Goal: Task Accomplishment & Management: Complete application form

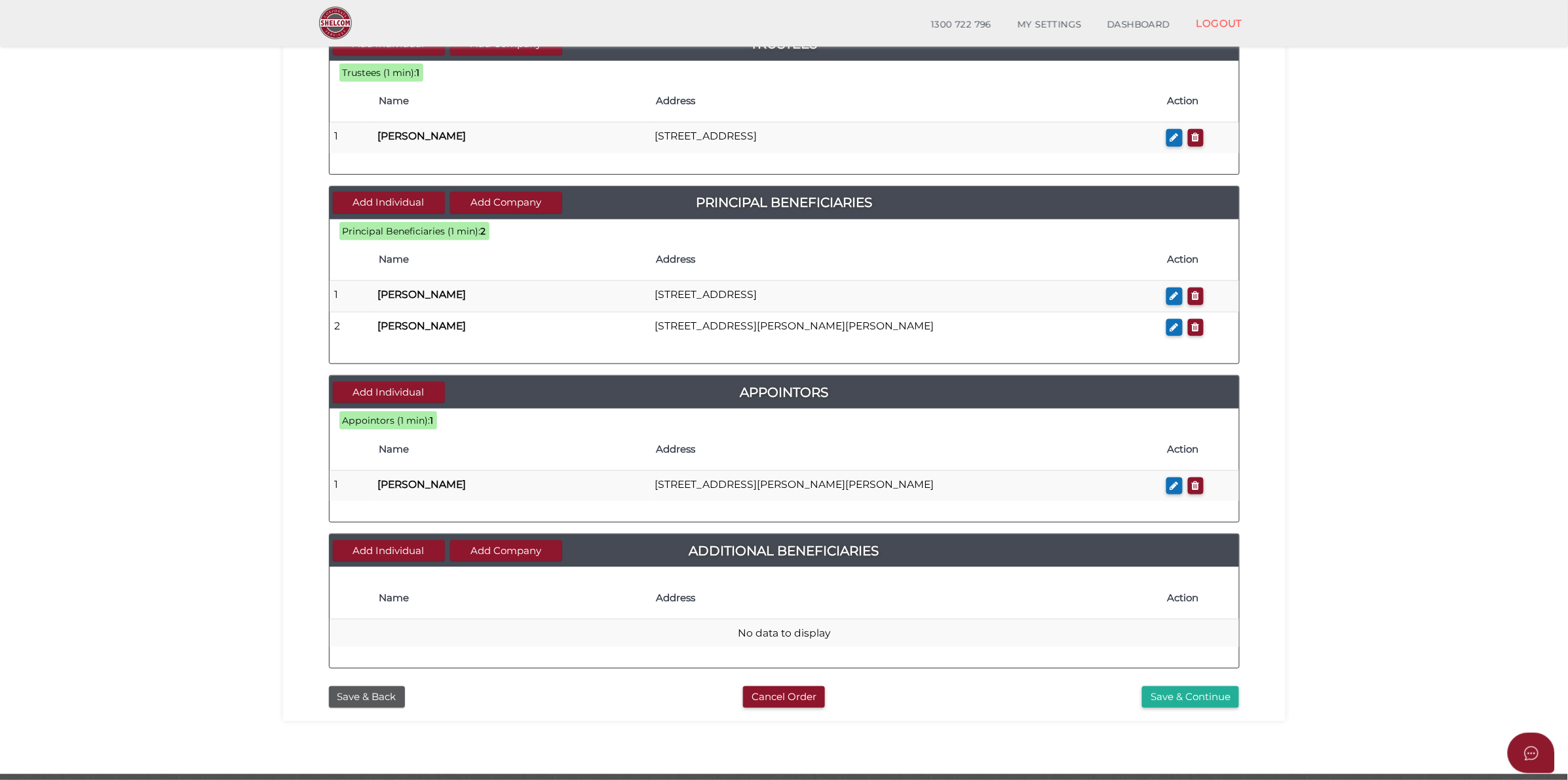
scroll to position [377, 0]
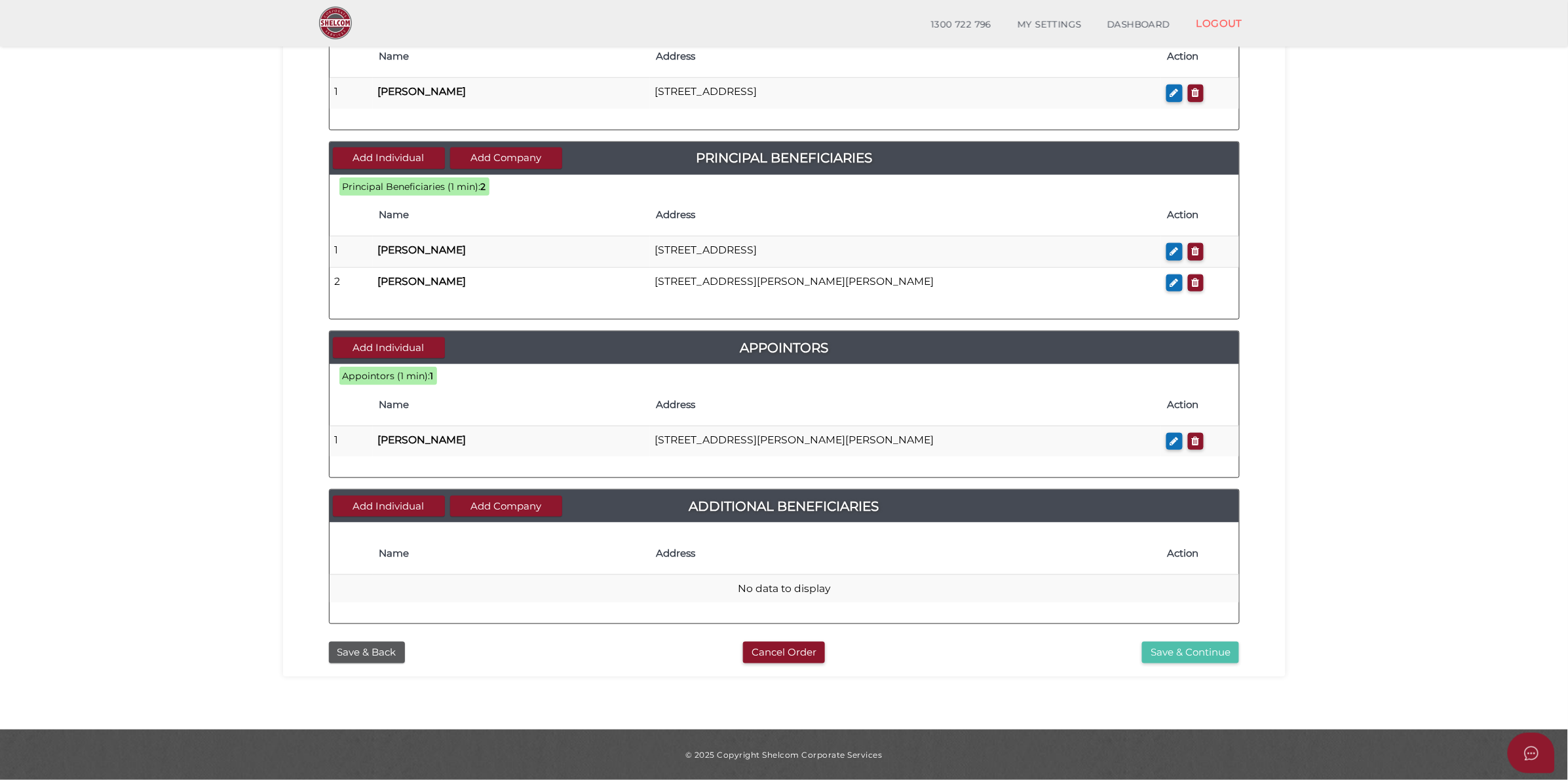
click at [1216, 655] on button "Save & Continue" at bounding box center [1190, 652] width 97 height 21
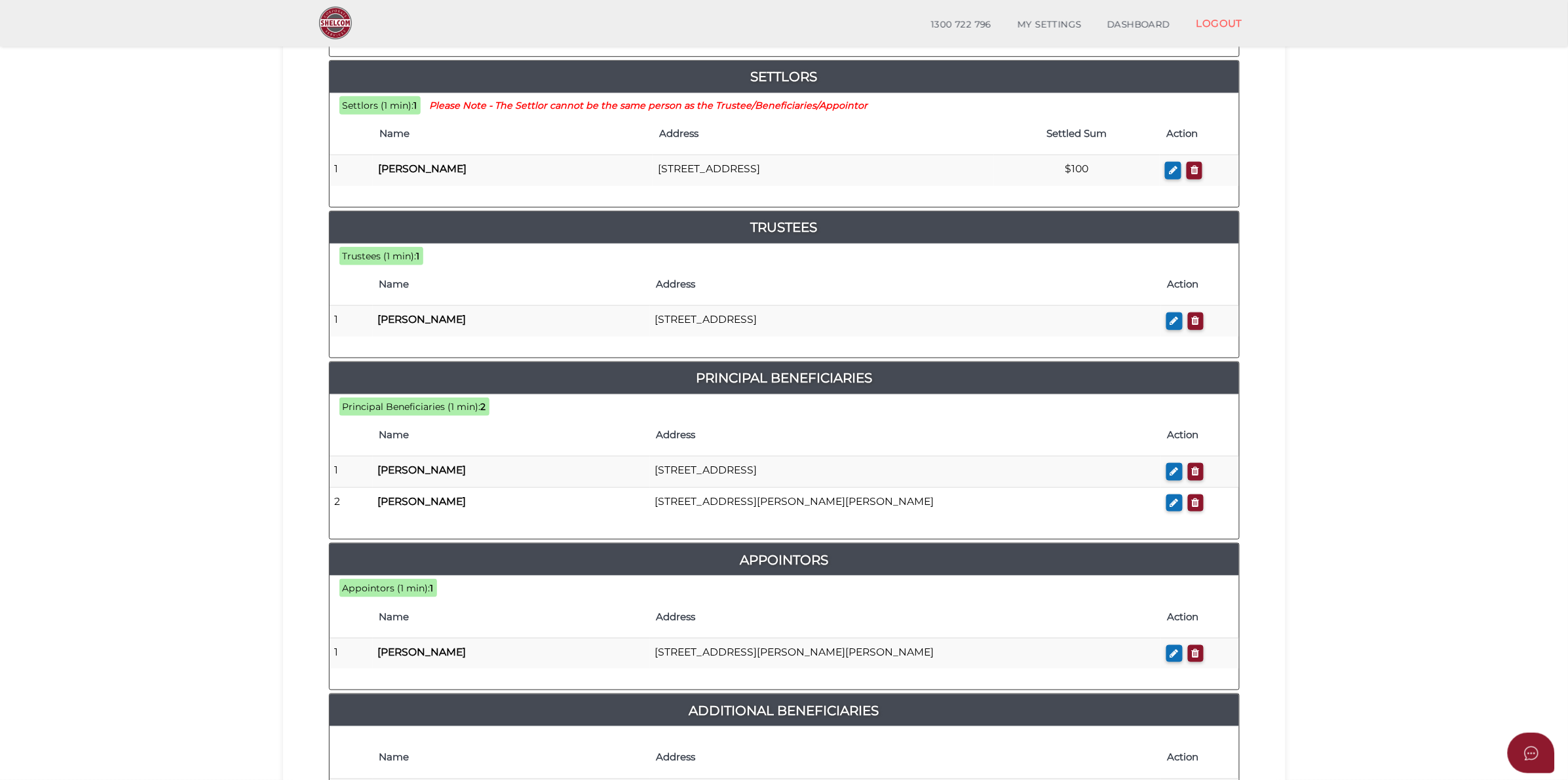
scroll to position [508, 0]
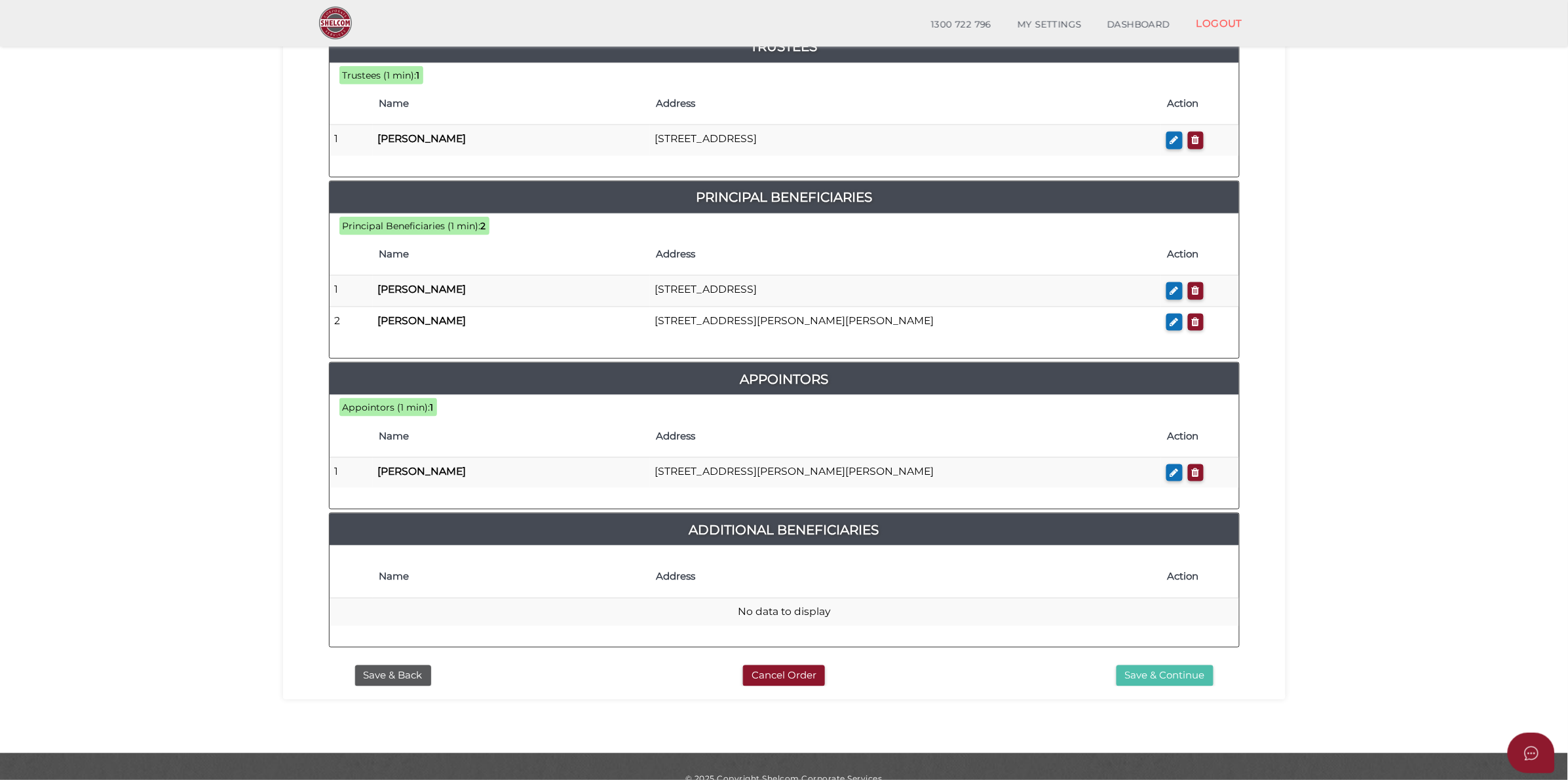
click at [1172, 665] on button "Save & Continue" at bounding box center [1165, 676] width 97 height 21
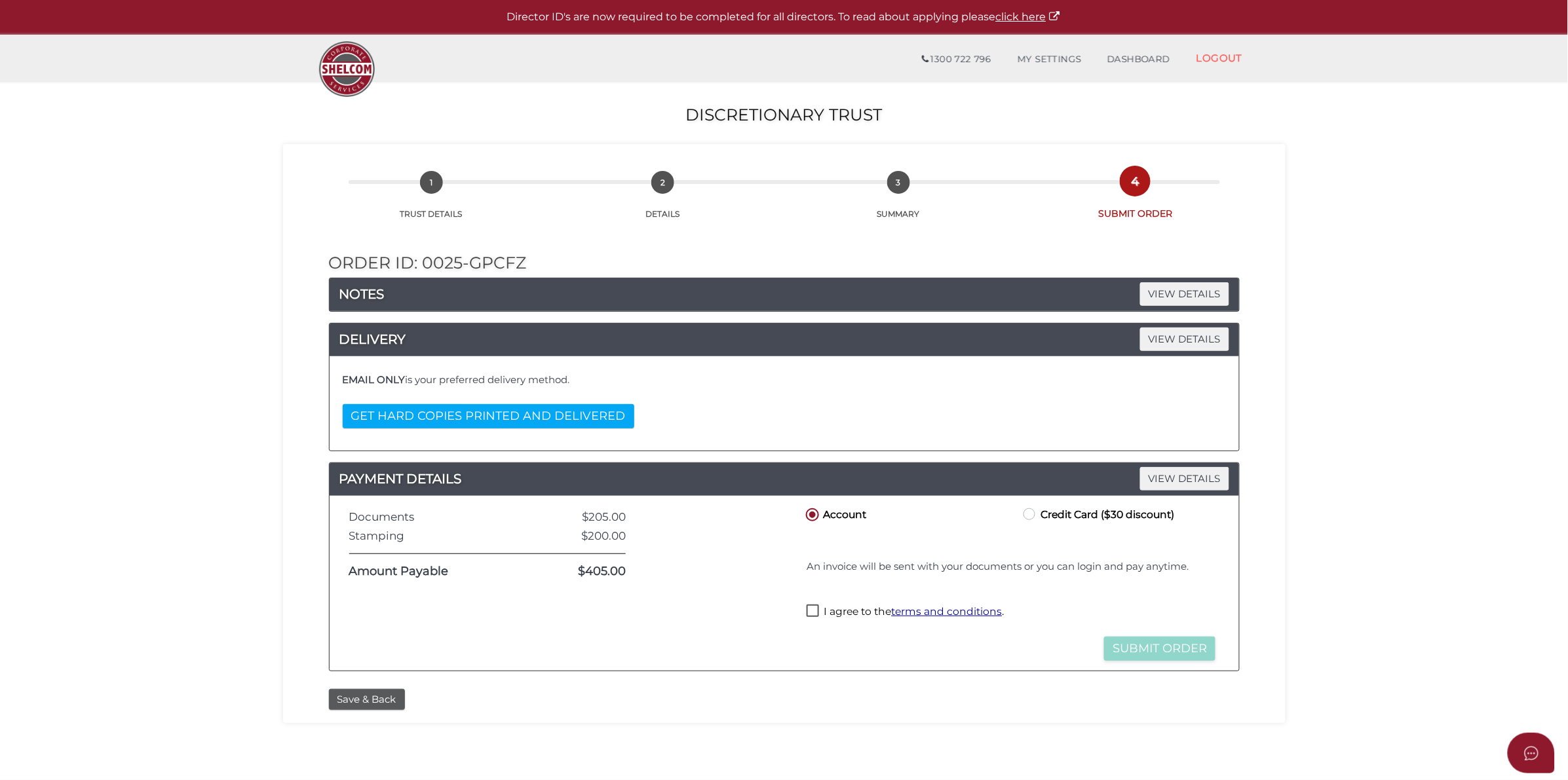
scroll to position [82, 0]
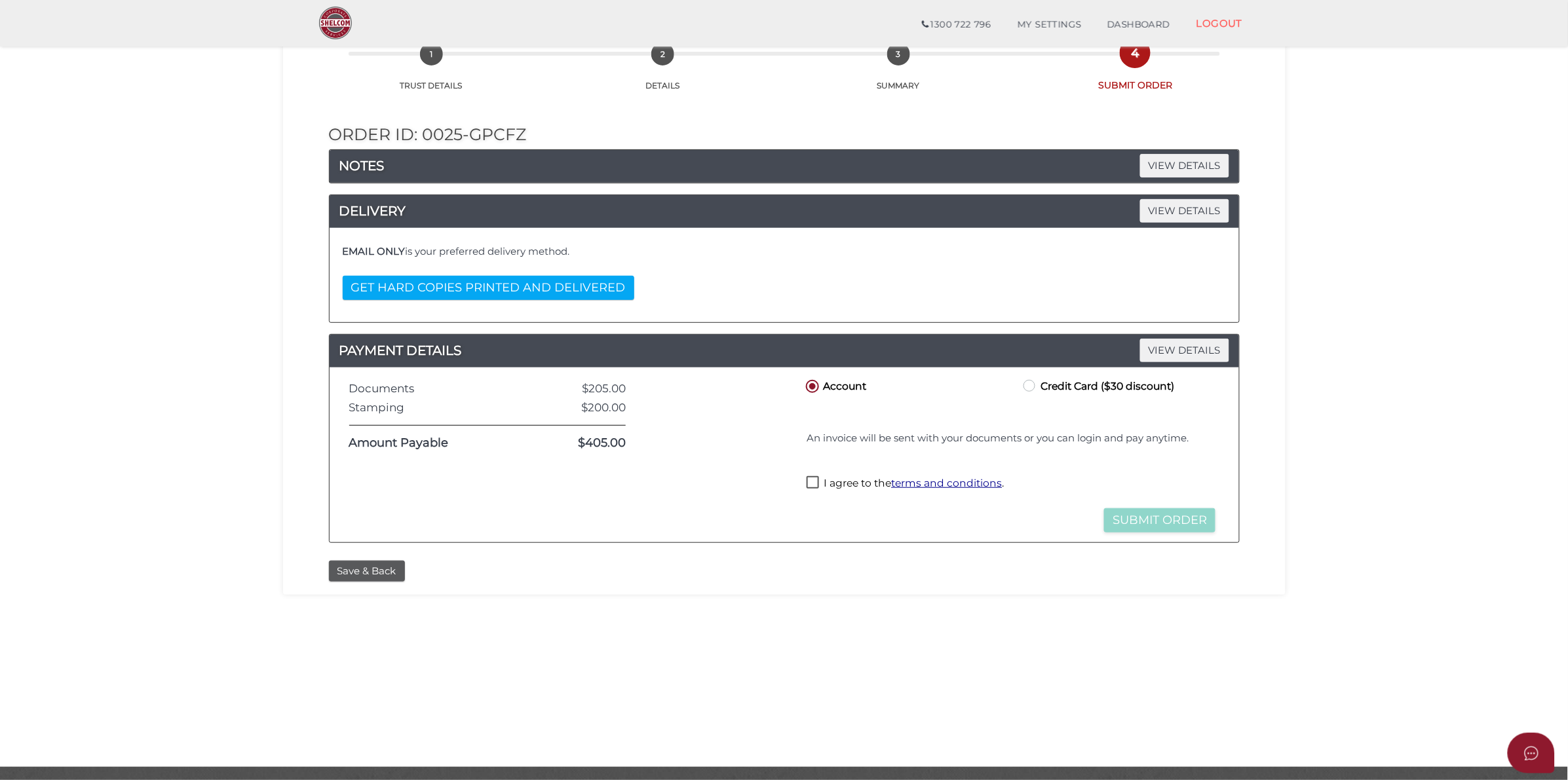
click at [827, 483] on label "I agree to the terms and conditions ." at bounding box center [905, 484] width 197 height 16
checkbox input "true"
click at [1137, 524] on button "Submit Order" at bounding box center [1160, 520] width 111 height 24
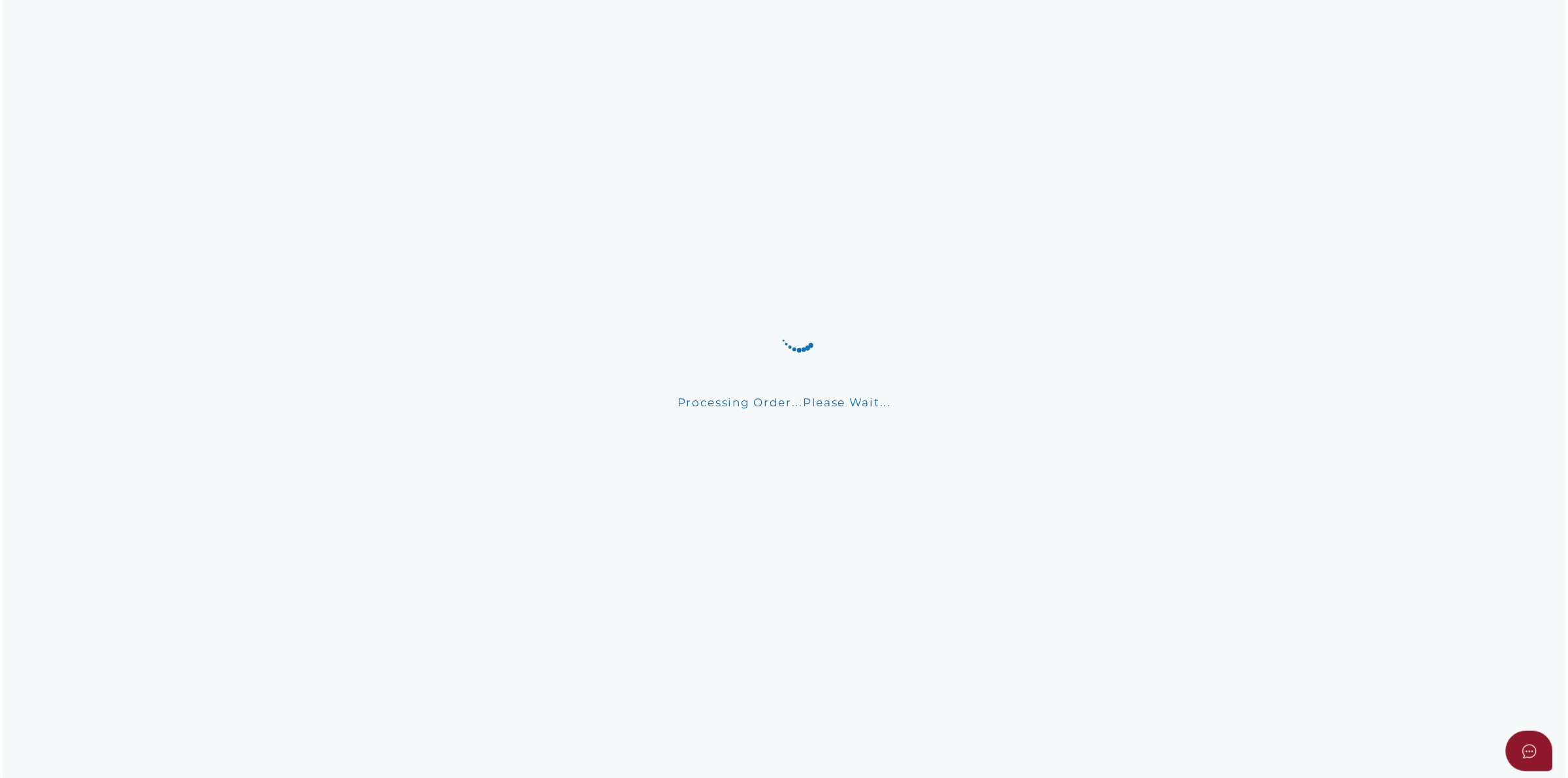
scroll to position [0, 0]
